Goal: Complete application form: Complete application form

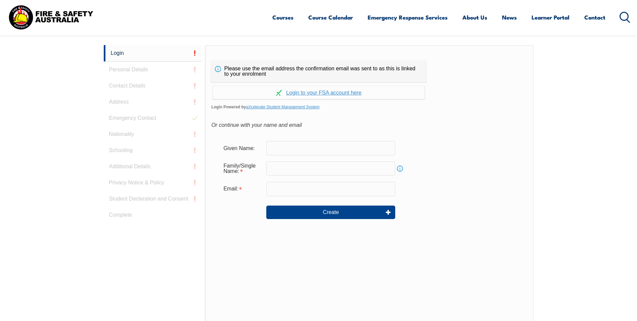
scroll to position [179, 0]
click at [315, 150] on input "text" at bounding box center [330, 147] width 129 height 14
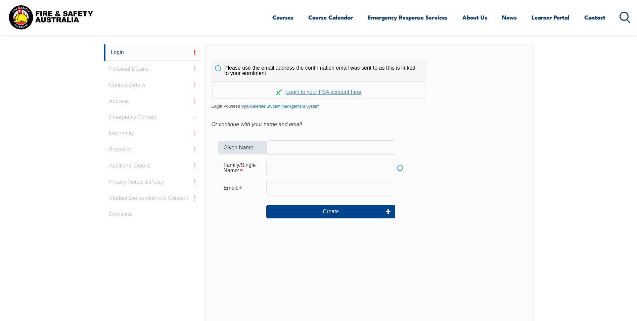
type input "Rivaldo Luiz"
type input "[PERSON_NAME]"
type input "[EMAIL_ADDRESS][DOMAIN_NAME]"
click at [344, 92] on link "Continue with aXcelerate" at bounding box center [319, 91] width 212 height 13
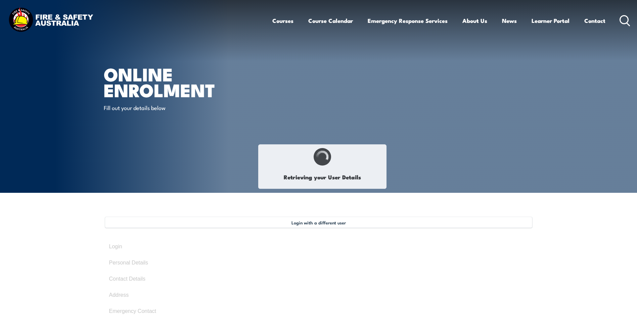
select select "Mr"
type input "Rivaldo"
type input "[PERSON_NAME]"
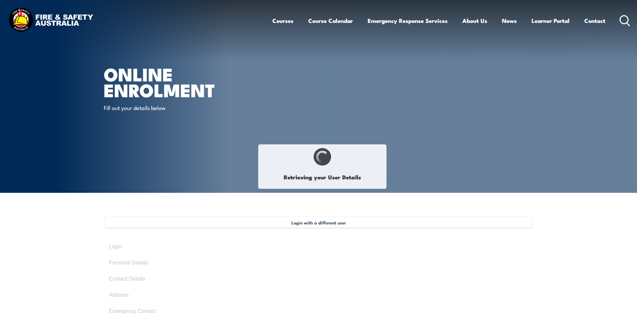
type input "August 10, 1981"
type input "X5M2LP2J87"
select select "M"
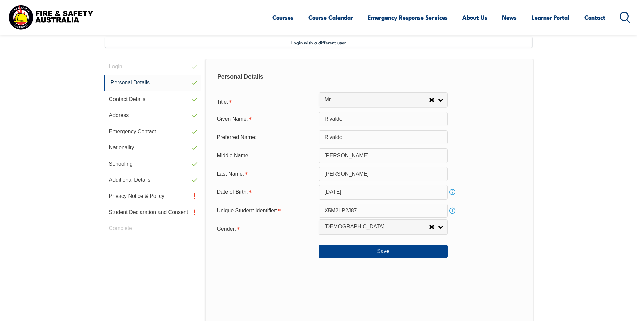
scroll to position [183, 0]
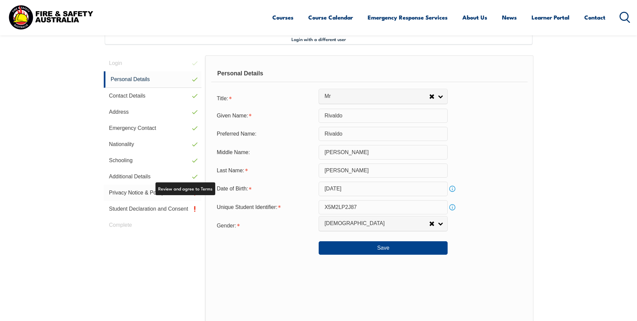
click at [138, 191] on link "Privacy Notice & Policy" at bounding box center [153, 192] width 98 height 16
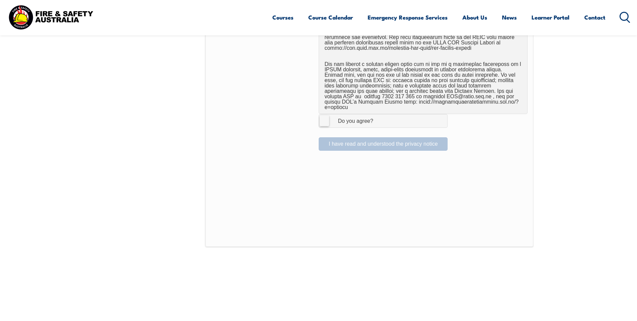
scroll to position [519, 0]
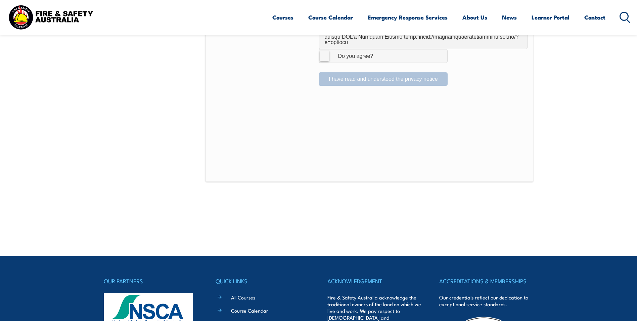
click at [324, 49] on label "I Agree Do you agree?" at bounding box center [383, 55] width 129 height 13
click at [379, 49] on input "I Agree Do you agree?" at bounding box center [384, 55] width 11 height 13
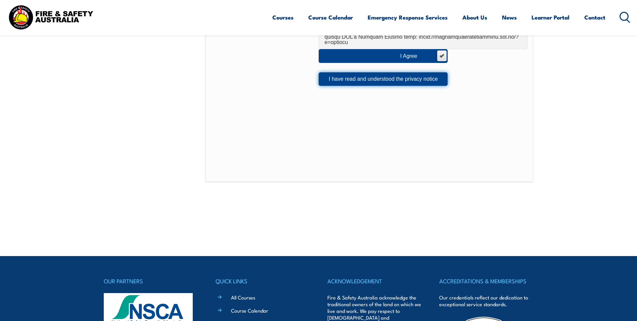
click at [383, 76] on button "I have read and understood the privacy notice" at bounding box center [383, 78] width 129 height 13
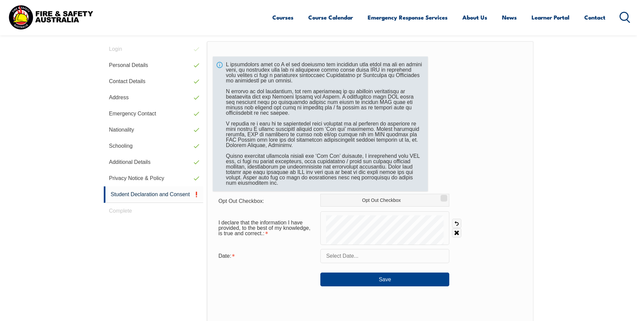
scroll to position [183, 0]
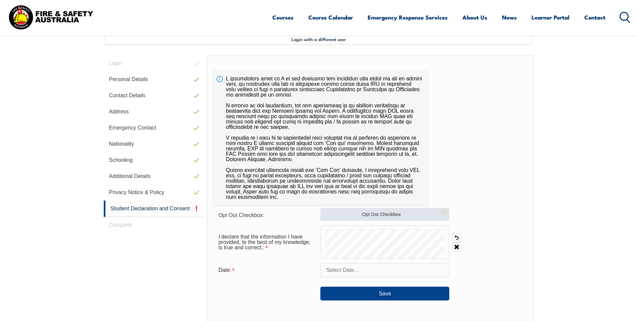
click at [442, 210] on input "Opt Out Checkbox" at bounding box center [443, 209] width 4 height 1
checkbox input "true"
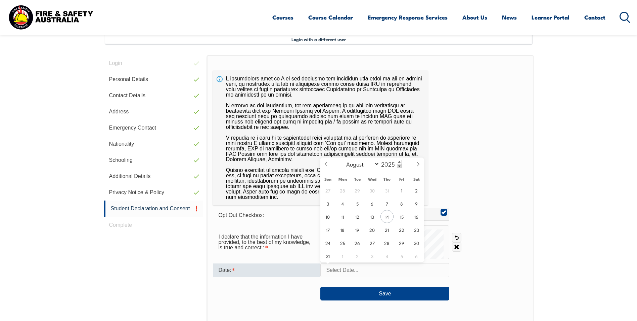
click at [374, 271] on input "text" at bounding box center [385, 270] width 129 height 14
click at [390, 214] on span "14" at bounding box center [387, 216] width 13 height 13
type input "[DATE]"
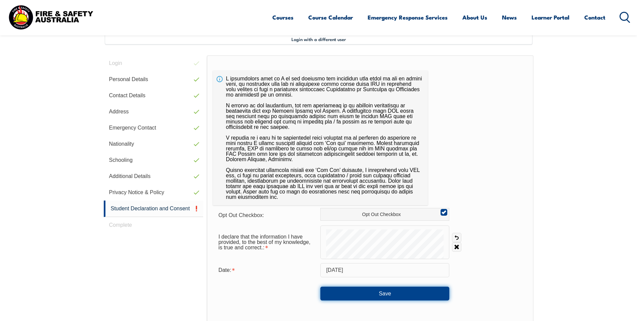
click at [413, 290] on button "Save" at bounding box center [385, 292] width 129 height 13
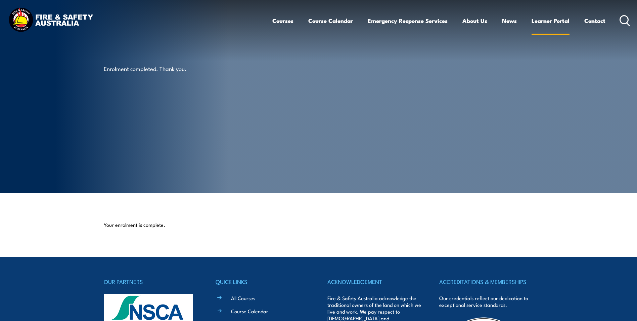
click at [547, 18] on link "Learner Portal" at bounding box center [551, 21] width 38 height 18
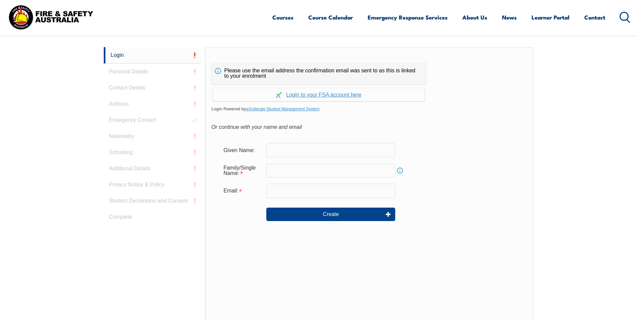
scroll to position [179, 0]
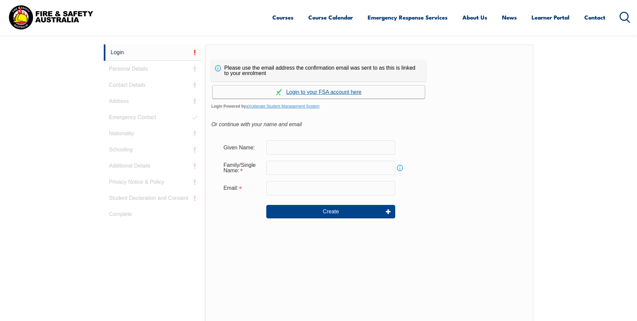
click at [329, 90] on link "Continue with aXcelerate" at bounding box center [319, 91] width 212 height 13
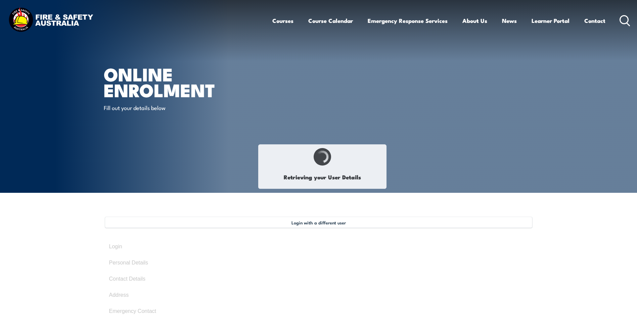
select select "Mr"
type input "Rivaldo"
type input "[PERSON_NAME]"
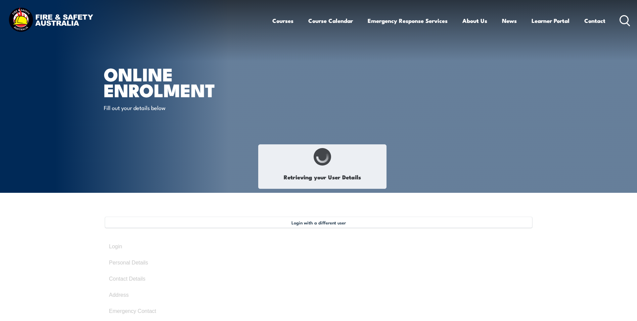
type input "[DATE]"
type input "X5M2LP2J87"
select select "M"
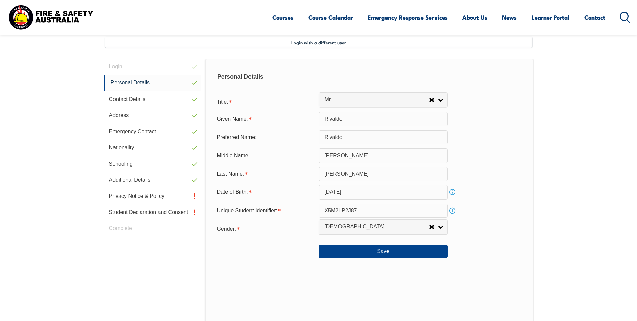
scroll to position [183, 0]
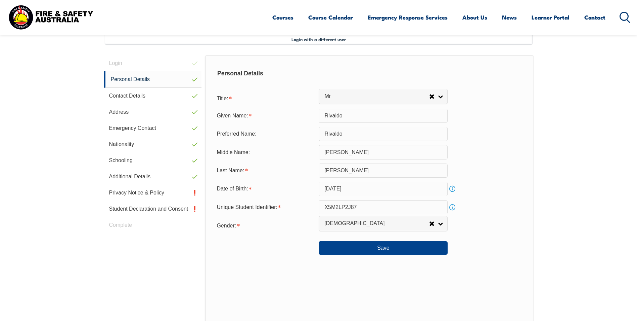
click at [325, 204] on input "X5M2LP2J87" at bounding box center [383, 207] width 129 height 14
click at [356, 205] on input "X5M2LP2J87" at bounding box center [383, 207] width 129 height 14
click at [451, 205] on link "Info" at bounding box center [452, 206] width 9 height 9
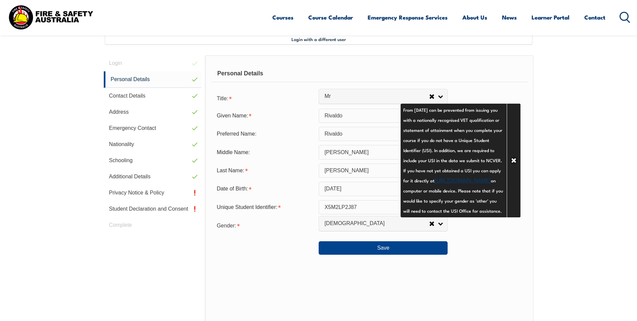
click at [605, 185] on section "Login with a different user Login Personal Details Contact Details Address Emer…" at bounding box center [318, 216] width 637 height 415
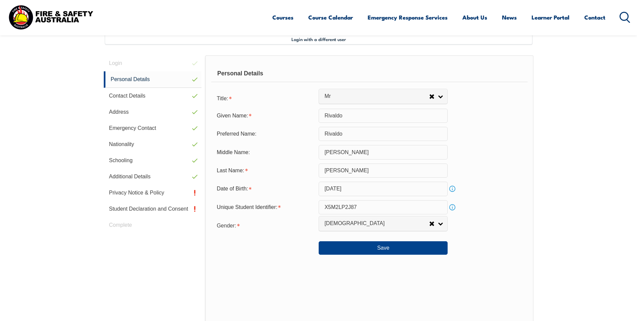
click at [324, 149] on input "[PERSON_NAME]" at bounding box center [383, 152] width 129 height 14
click at [326, 170] on input "[PERSON_NAME]" at bounding box center [383, 170] width 129 height 14
drag, startPoint x: 360, startPoint y: 205, endPoint x: 323, endPoint y: 203, distance: 37.0
click at [323, 203] on input "X5M2LP2J87" at bounding box center [383, 207] width 129 height 14
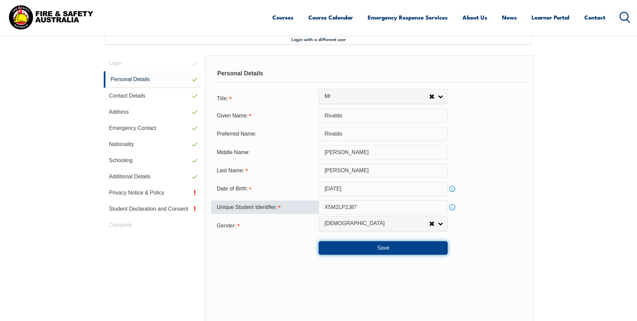
click at [362, 245] on button "Save" at bounding box center [383, 247] width 129 height 13
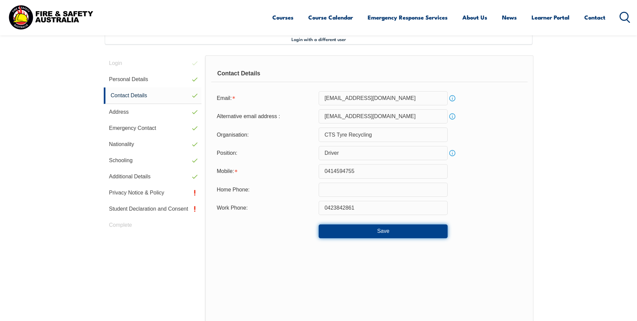
click at [377, 235] on button "Save" at bounding box center [383, 230] width 129 height 13
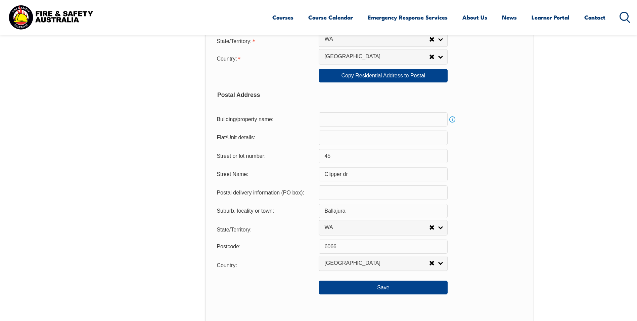
scroll to position [418, 0]
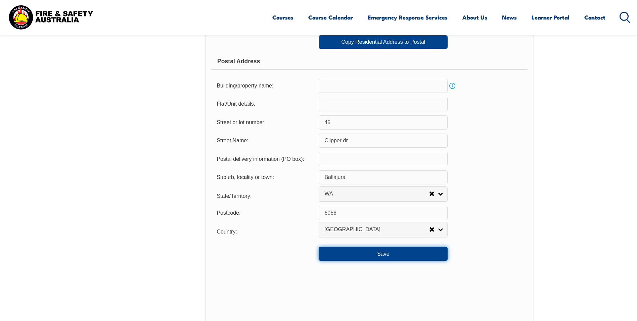
click at [382, 257] on button "Save" at bounding box center [383, 253] width 129 height 13
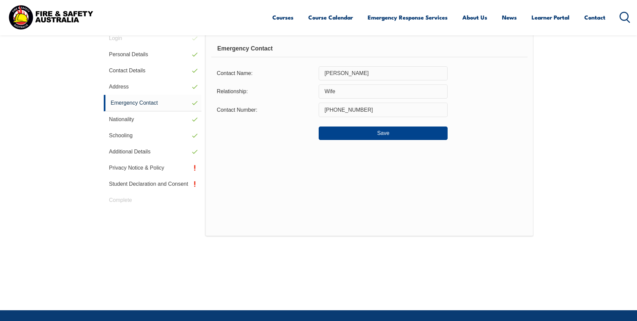
scroll to position [183, 0]
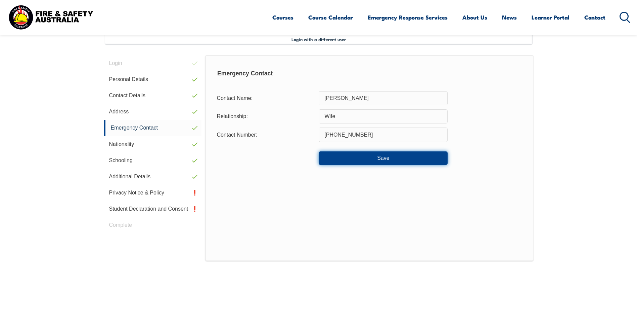
click at [363, 160] on button "Save" at bounding box center [383, 157] width 129 height 13
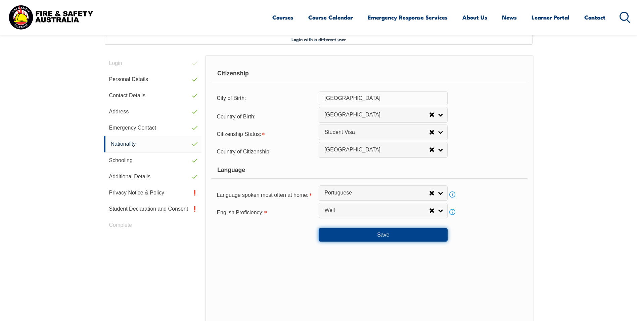
click at [371, 234] on button "Save" at bounding box center [383, 234] width 129 height 13
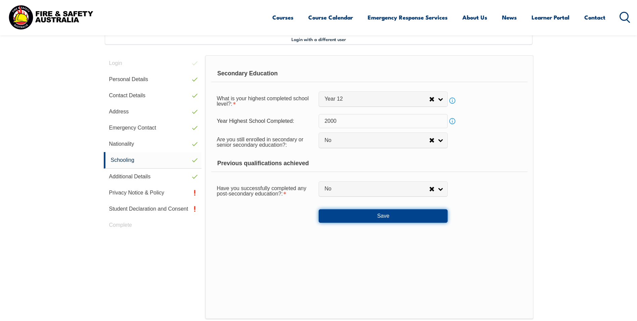
click at [370, 217] on button "Save" at bounding box center [383, 215] width 129 height 13
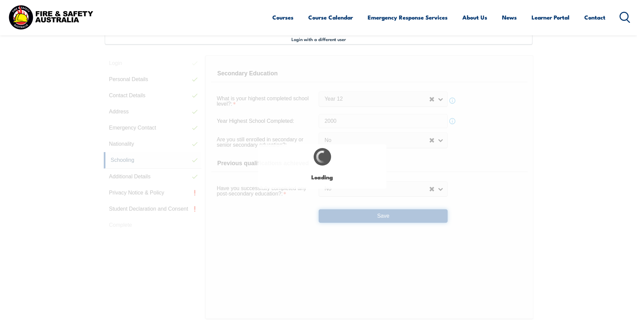
select select "false"
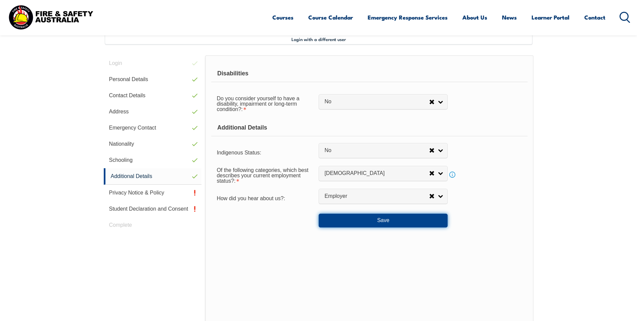
click at [377, 221] on button "Save" at bounding box center [383, 219] width 129 height 13
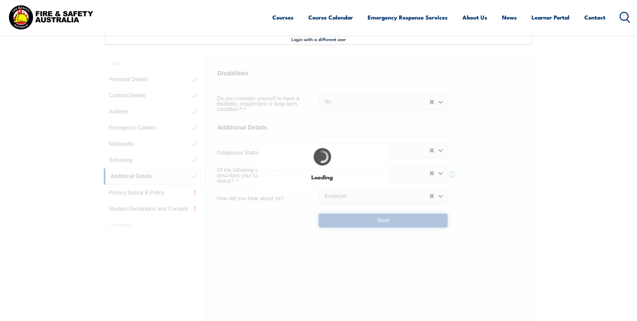
select select "false"
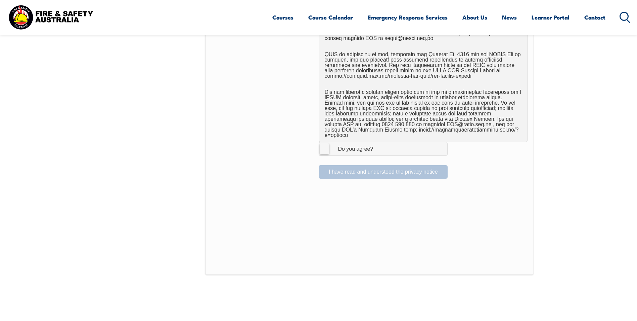
scroll to position [486, 0]
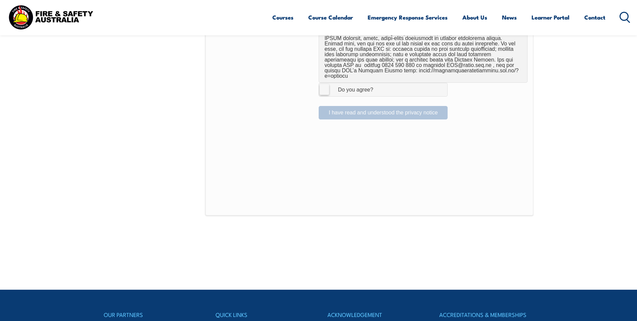
click at [325, 86] on label "I Agree Do you agree?" at bounding box center [383, 89] width 129 height 13
click at [379, 86] on input "I Agree Do you agree?" at bounding box center [384, 89] width 11 height 13
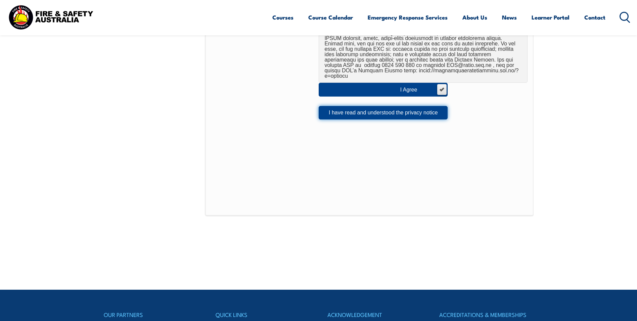
click at [365, 106] on button "I have read and understood the privacy notice" at bounding box center [383, 112] width 129 height 13
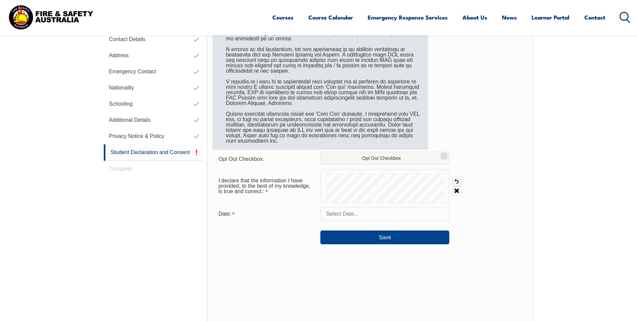
scroll to position [183, 0]
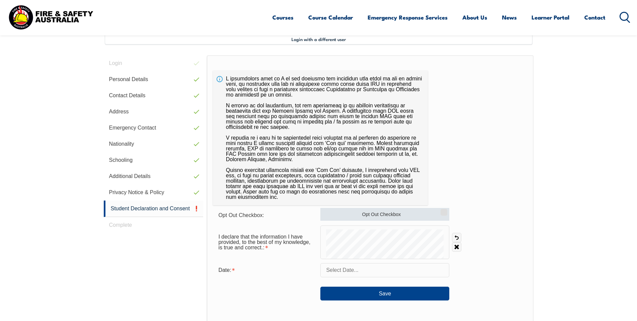
click at [444, 210] on input "Opt Out Checkbox" at bounding box center [443, 209] width 4 height 1
checkbox input "true"
click at [362, 272] on input "text" at bounding box center [385, 270] width 129 height 14
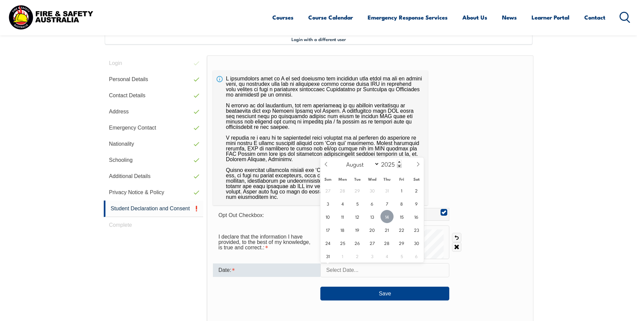
click at [388, 216] on span "14" at bounding box center [387, 216] width 13 height 13
type input "[DATE]"
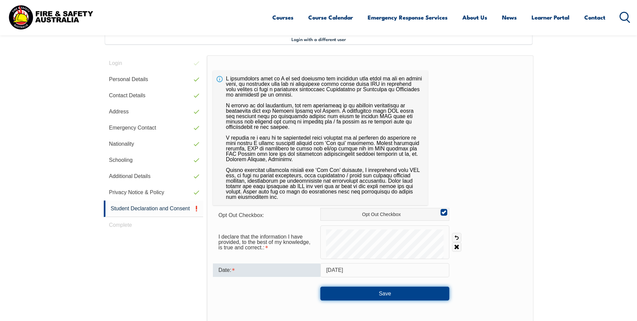
click at [388, 290] on button "Save" at bounding box center [385, 292] width 129 height 13
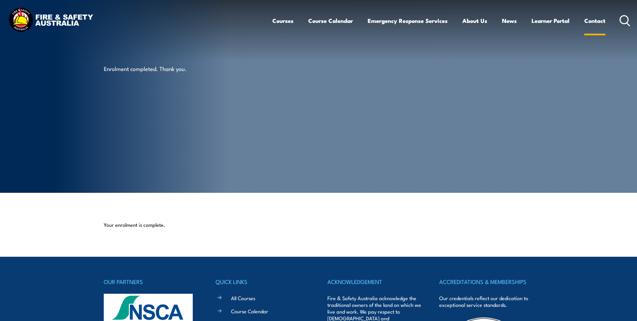
click at [595, 23] on link "Contact" at bounding box center [595, 21] width 21 height 18
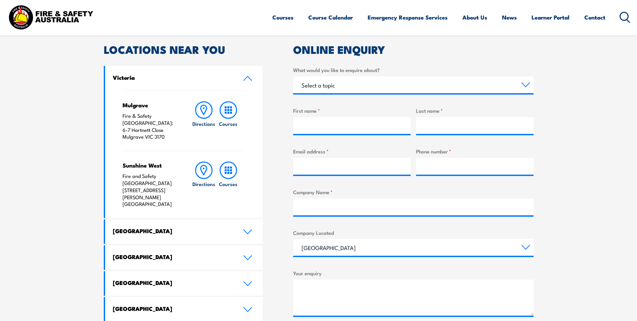
scroll to position [336, 0]
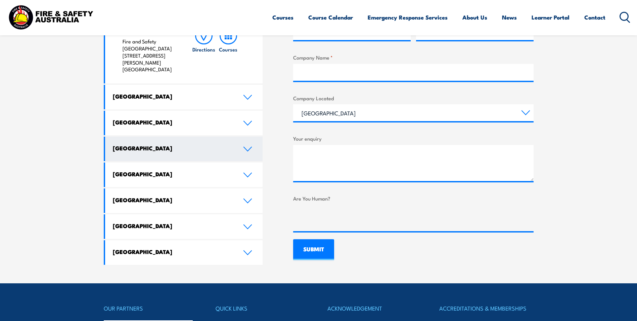
click at [251, 136] on link "Western Australia" at bounding box center [184, 148] width 158 height 25
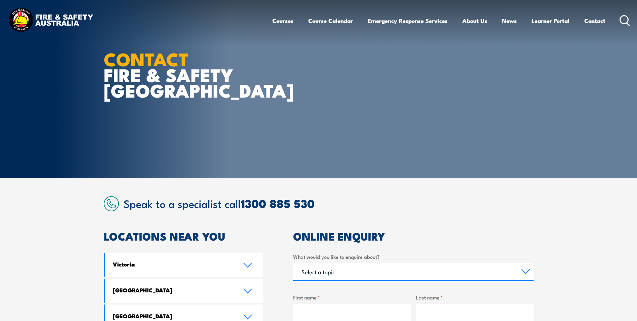
scroll to position [0, 0]
